Goal: Find specific page/section: Find specific page/section

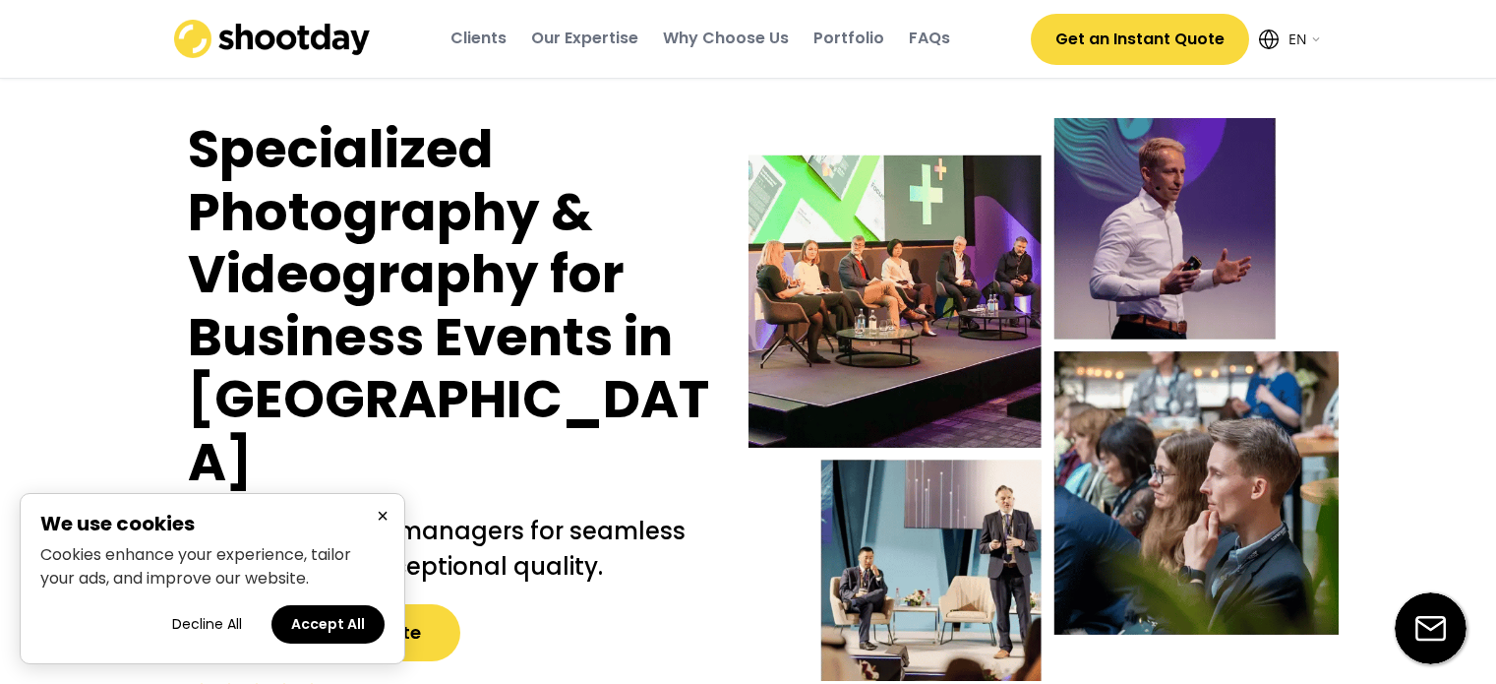
select select ""en""
click at [324, 629] on button "Accept All" at bounding box center [328, 624] width 113 height 38
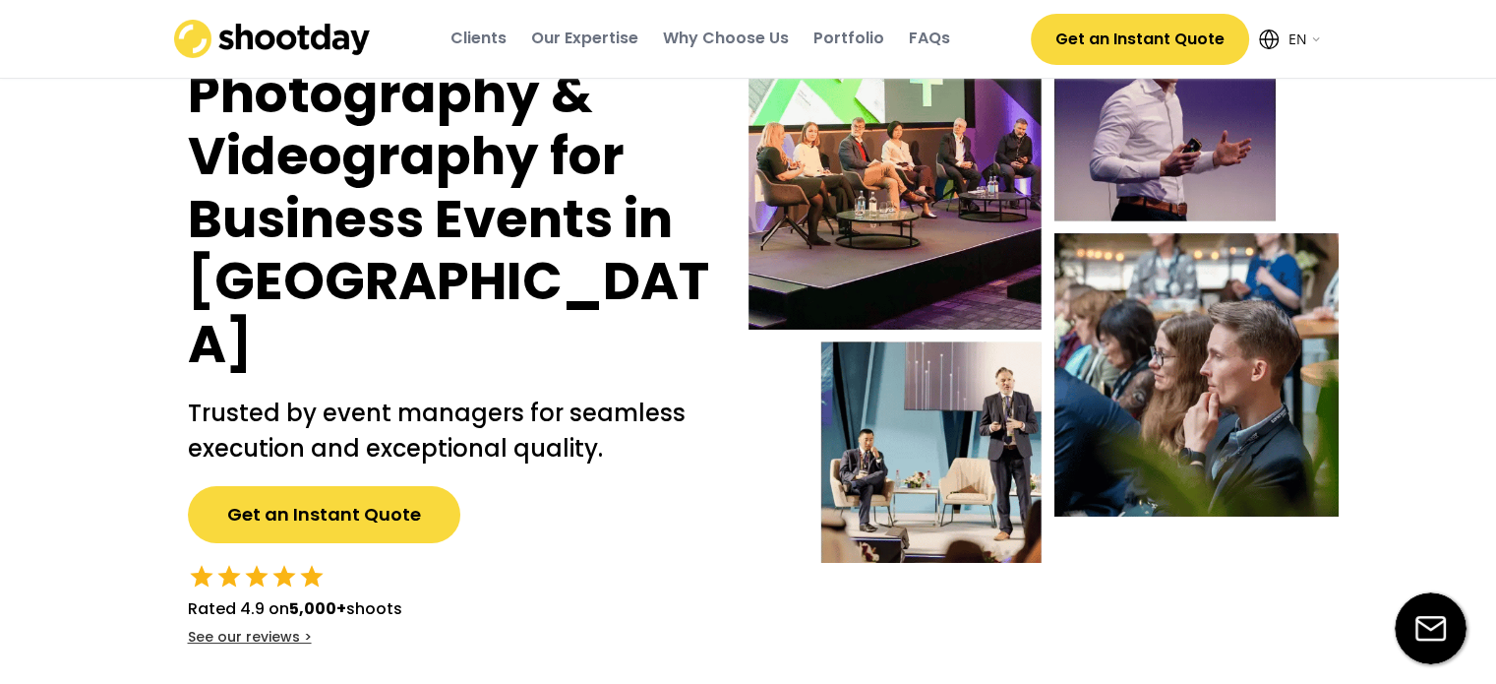
scroll to position [492, 0]
